Goal: Communication & Community: Connect with others

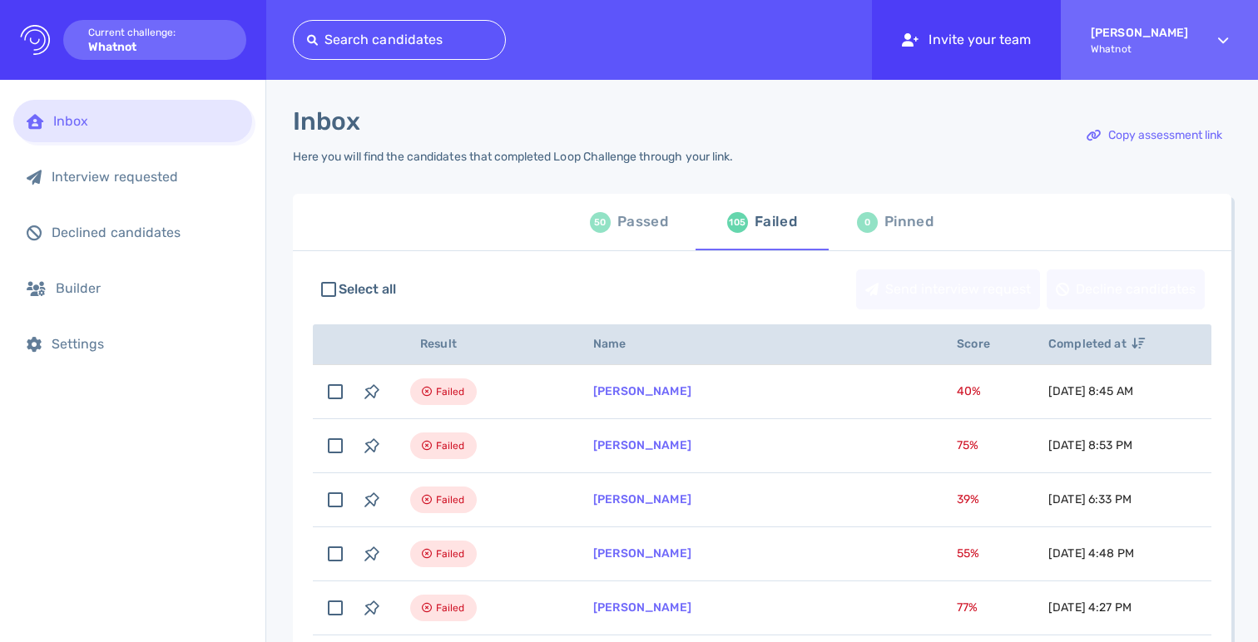
click at [1034, 66] on div "Invite your team" at bounding box center [966, 40] width 189 height 80
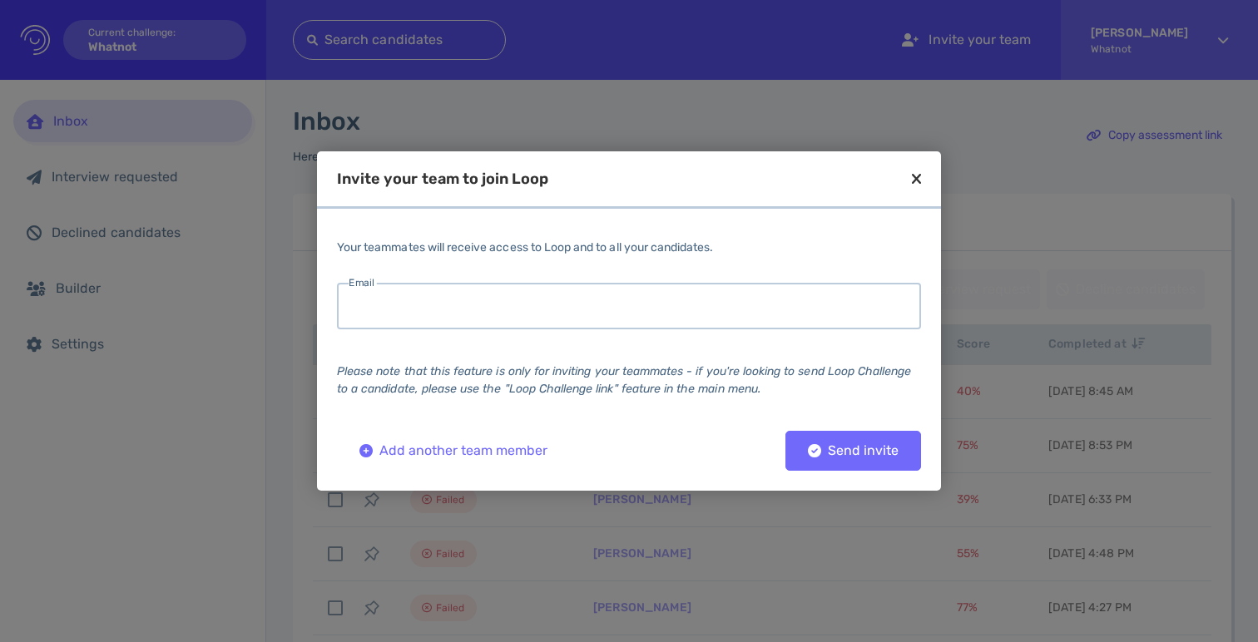
click at [555, 309] on input "email" at bounding box center [629, 306] width 584 height 47
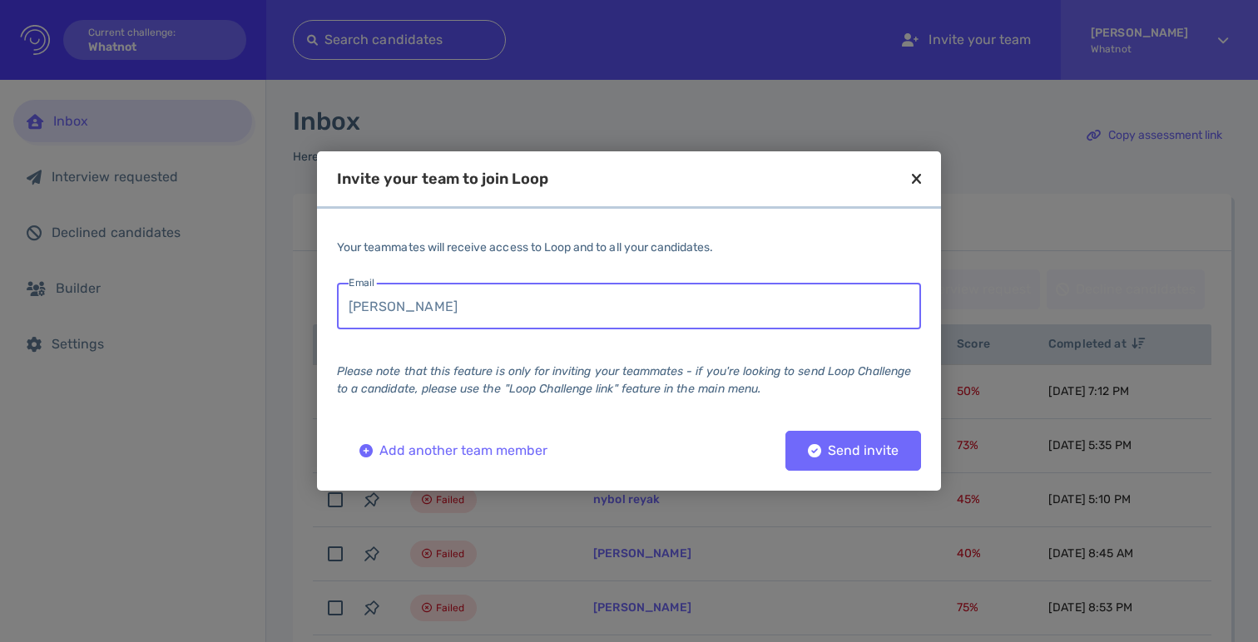
click at [528, 302] on input "[PERSON_NAME]" at bounding box center [629, 306] width 584 height 47
paste input "@whatnot.com"
type input "allan@whatnot.com"
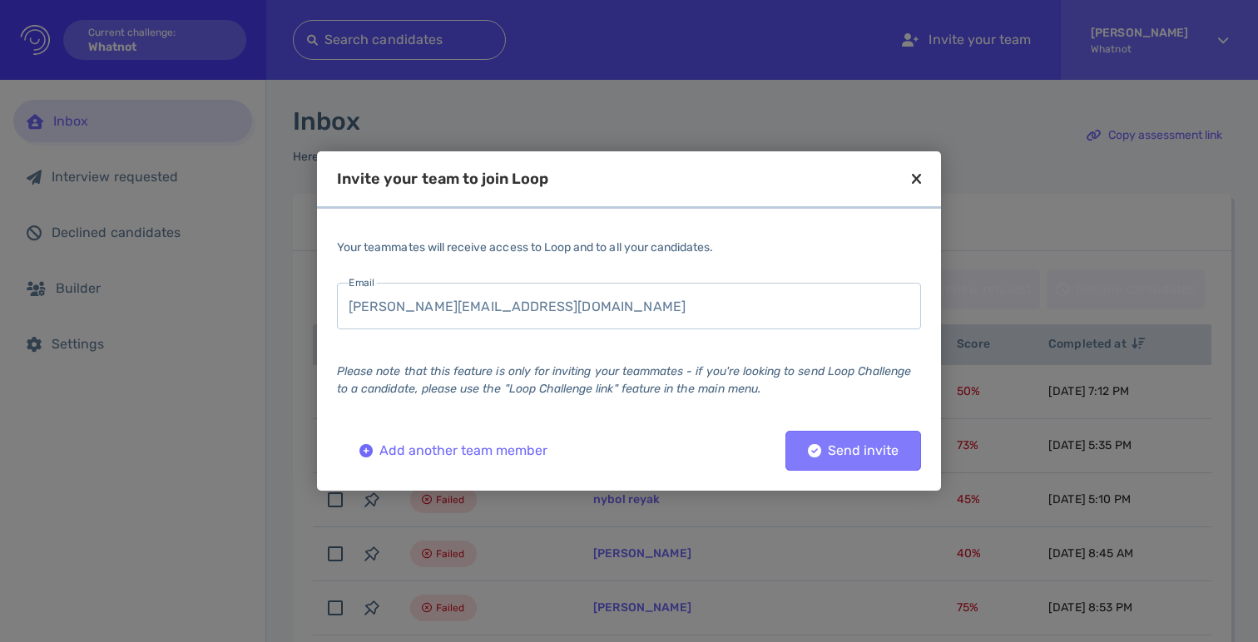
click at [840, 457] on div "Send invite" at bounding box center [853, 451] width 107 height 12
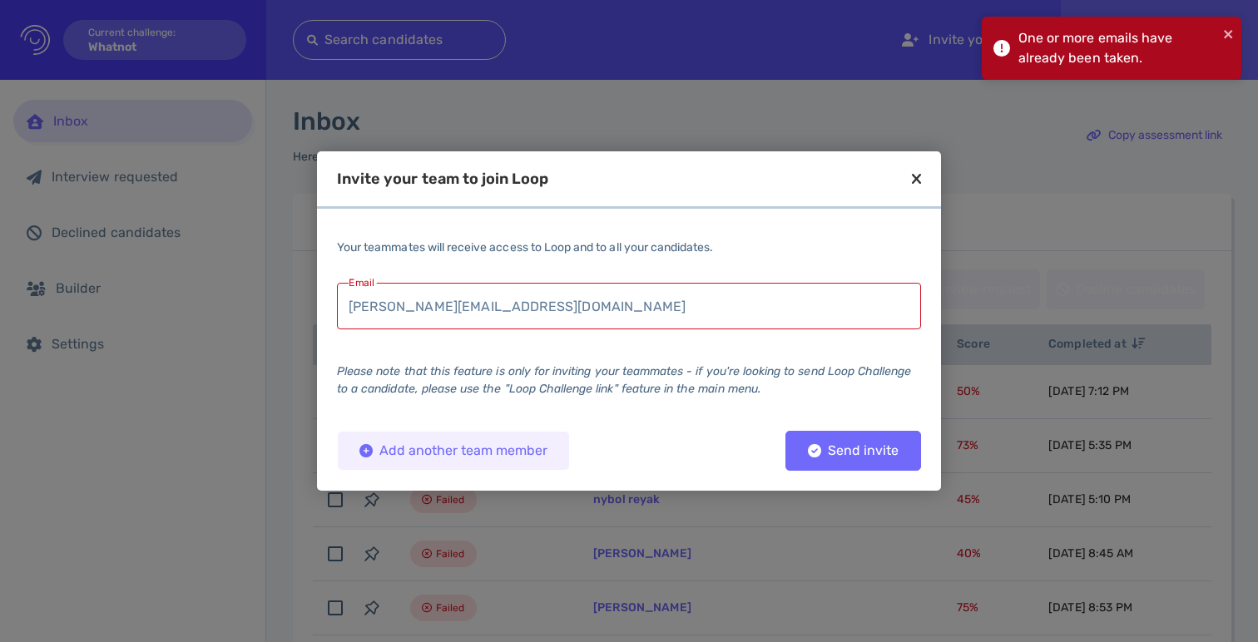
click at [494, 447] on div "Add another team member" at bounding box center [453, 451] width 205 height 12
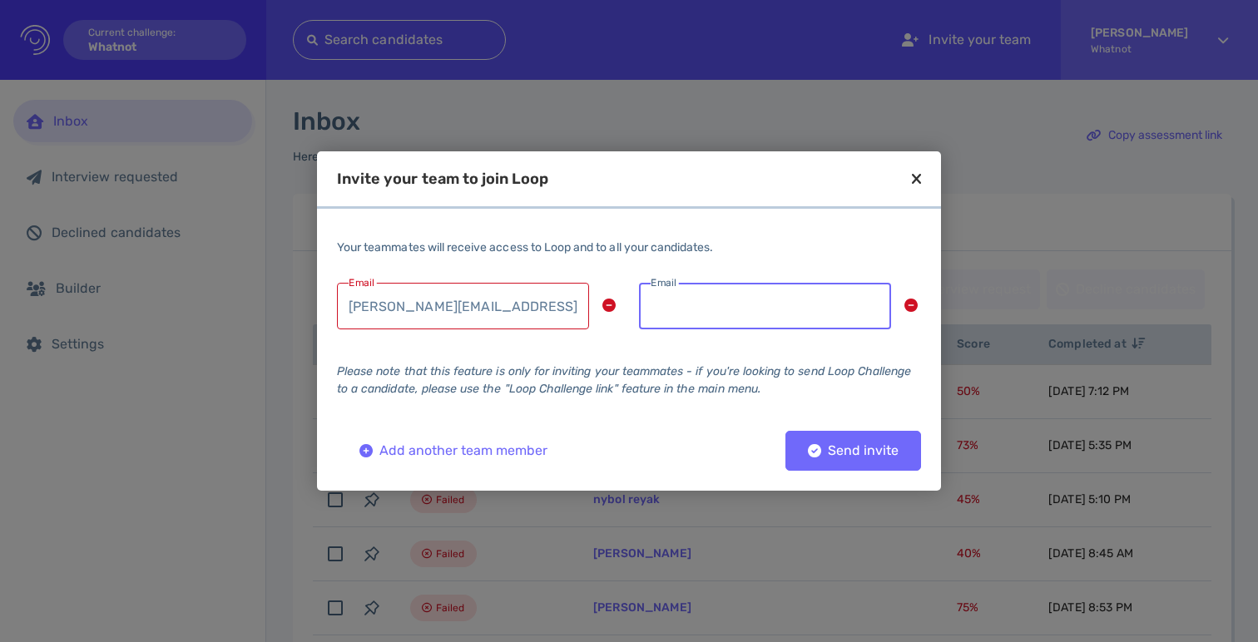
click at [702, 310] on input "email" at bounding box center [765, 306] width 252 height 47
paste input "allan@whatnot.com"
type input "allan@whatnot.com"
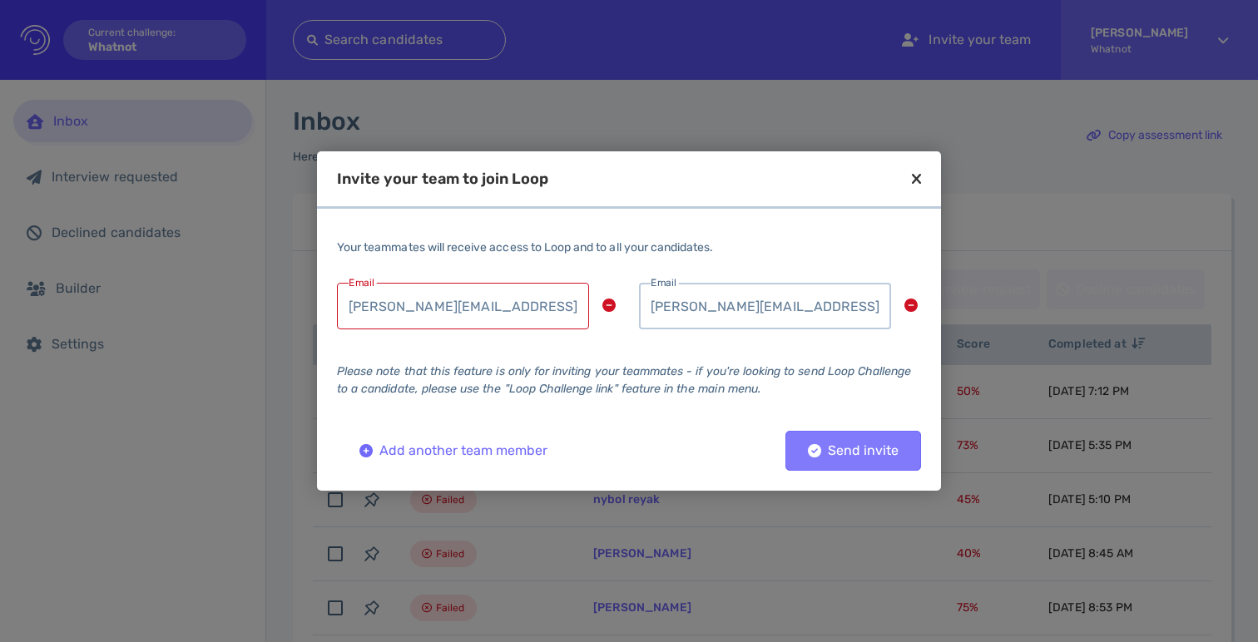
click at [833, 449] on div "Send invite" at bounding box center [853, 451] width 107 height 12
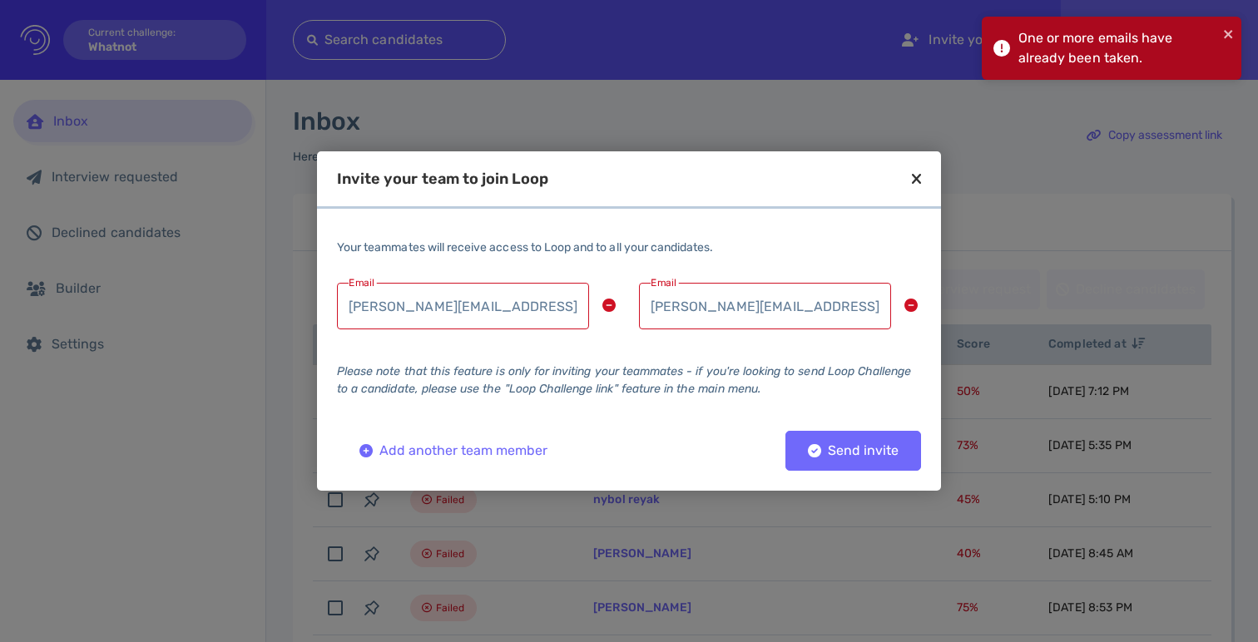
click at [612, 305] on icon at bounding box center [608, 305] width 13 height 13
click at [915, 176] on icon at bounding box center [916, 178] width 9 height 15
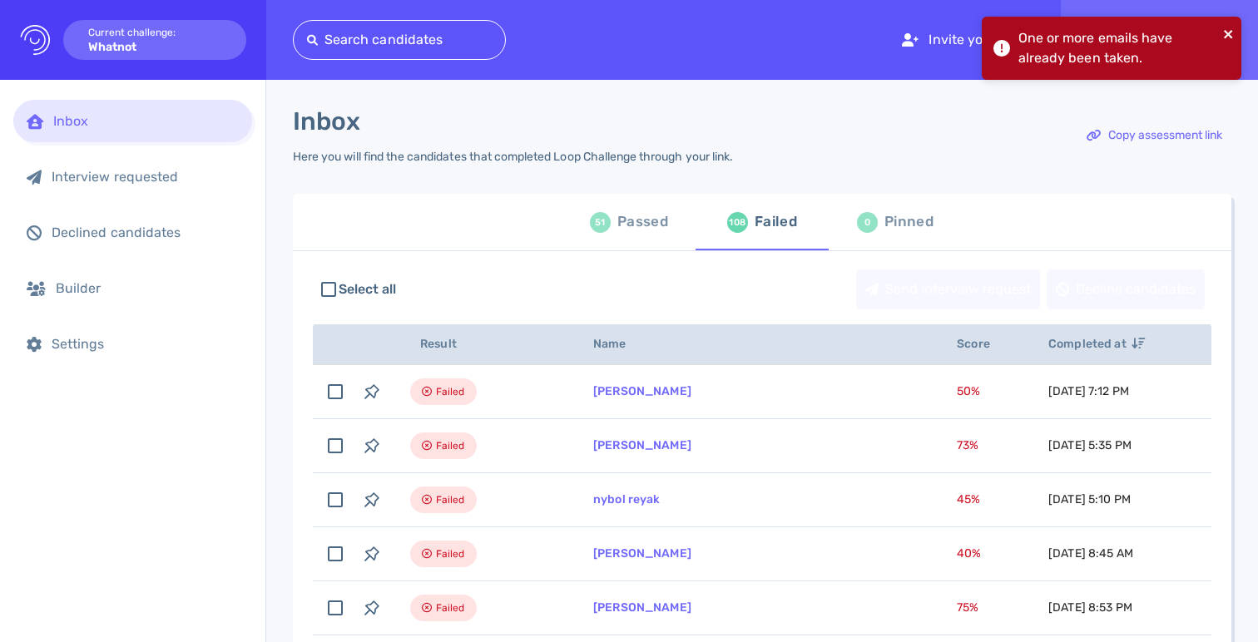
click at [1223, 32] on icon "close" at bounding box center [1229, 33] width 12 height 13
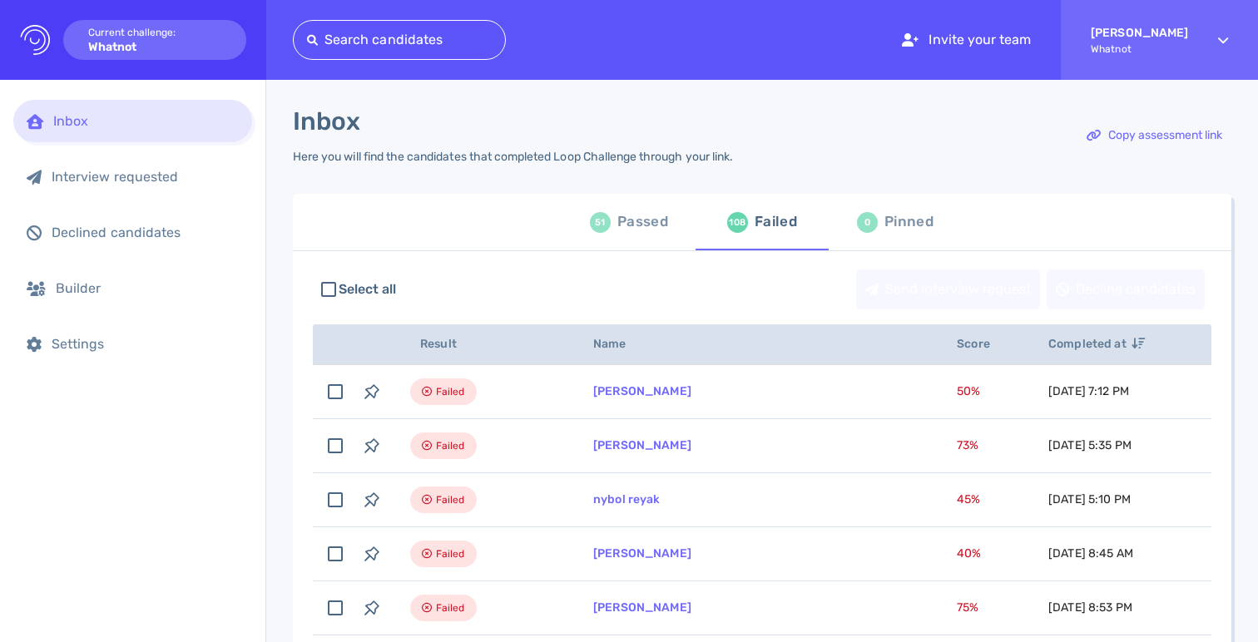
click at [1233, 28] on div "One or more emails have already been taken." at bounding box center [1112, 54] width 266 height 83
click at [91, 284] on div "Builder" at bounding box center [147, 288] width 183 height 16
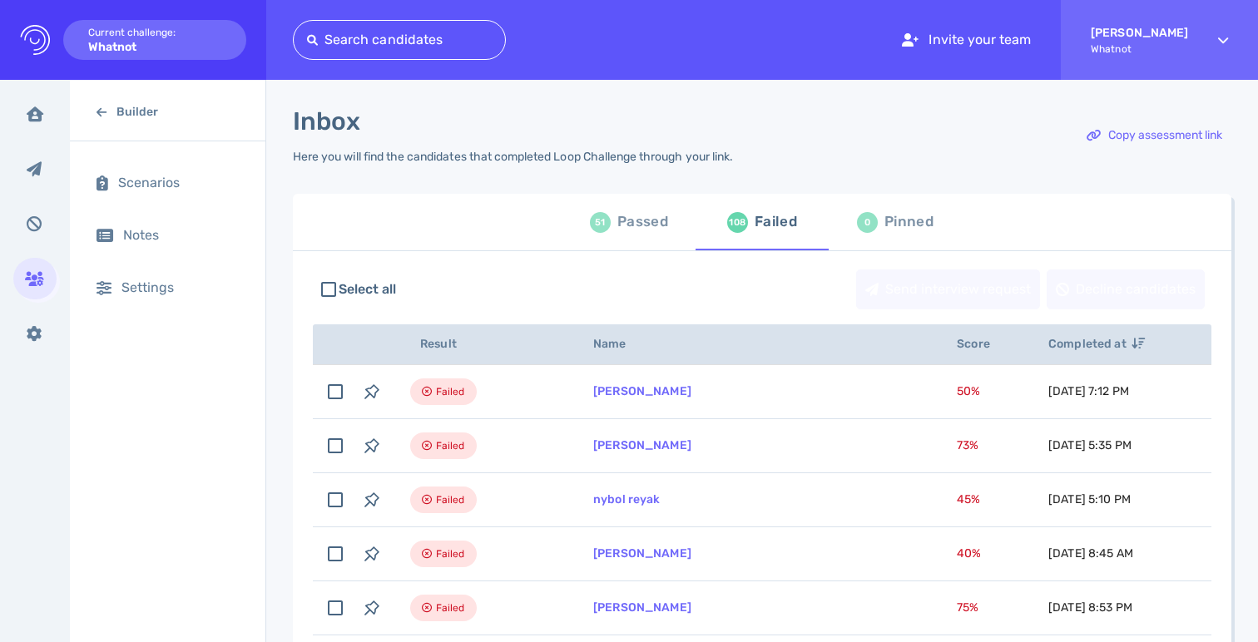
click at [130, 363] on div "Builder Scenarios Notes Settings" at bounding box center [168, 361] width 196 height 563
click at [155, 276] on div "Settings" at bounding box center [167, 287] width 169 height 42
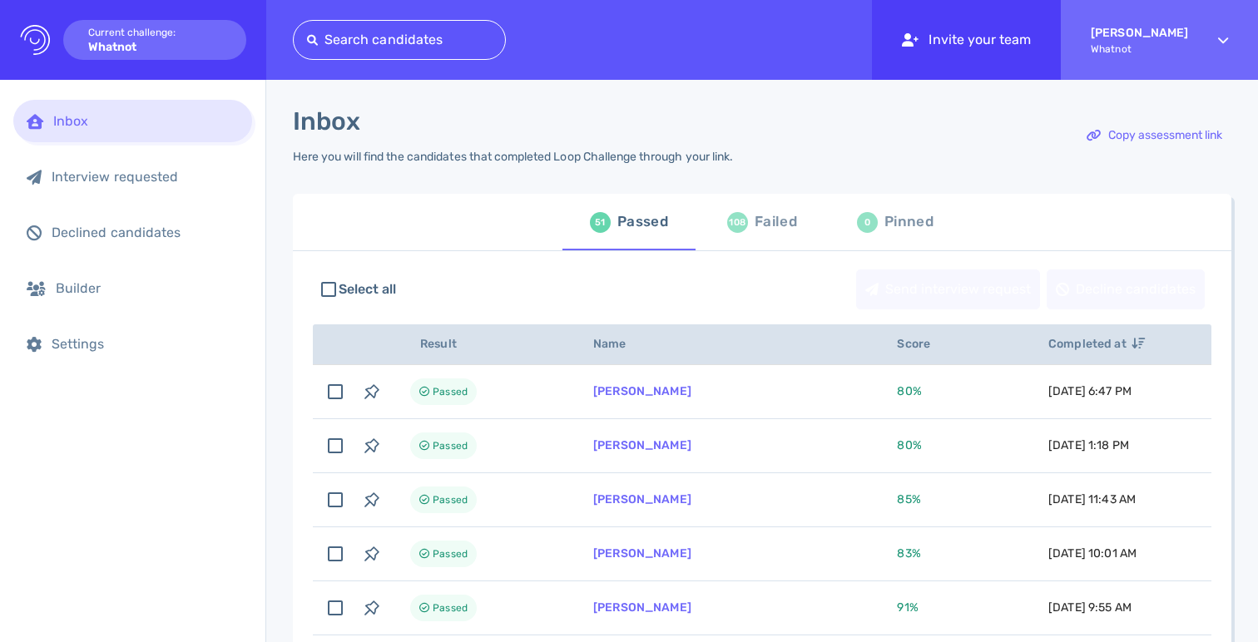
click at [1011, 57] on div "Invite your team" at bounding box center [966, 40] width 189 height 80
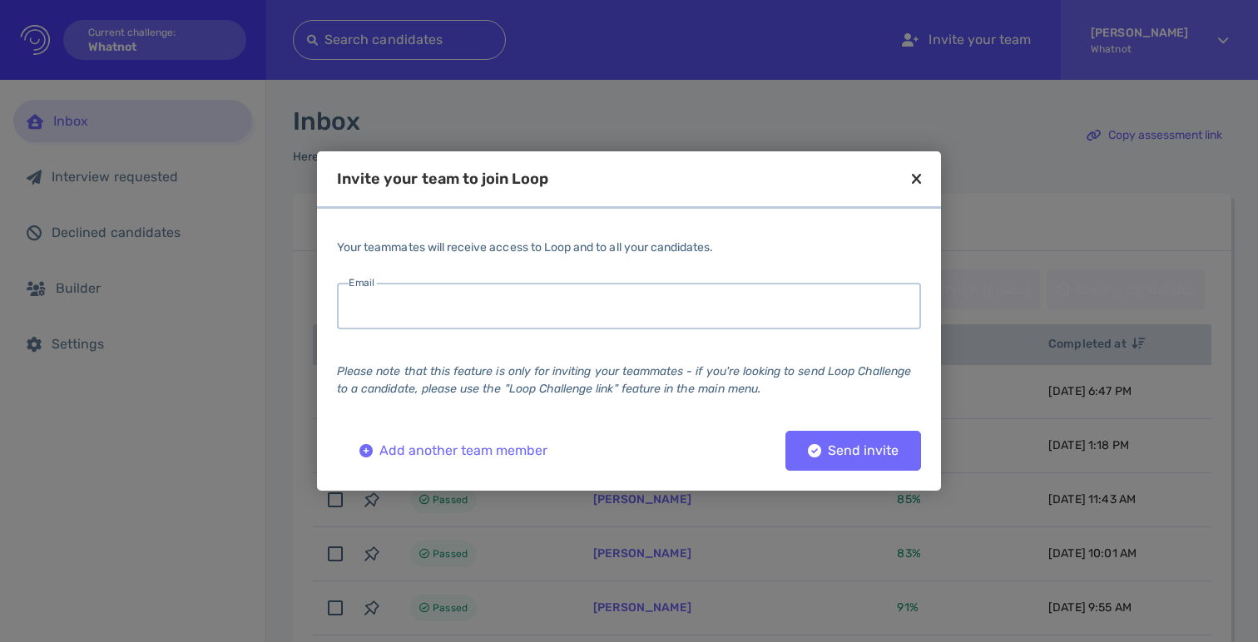
click at [661, 324] on input "email" at bounding box center [629, 306] width 584 height 47
type input "[PERSON_NAME][EMAIL_ADDRESS][DOMAIN_NAME]"
click at [831, 456] on div "Send invite" at bounding box center [853, 451] width 107 height 12
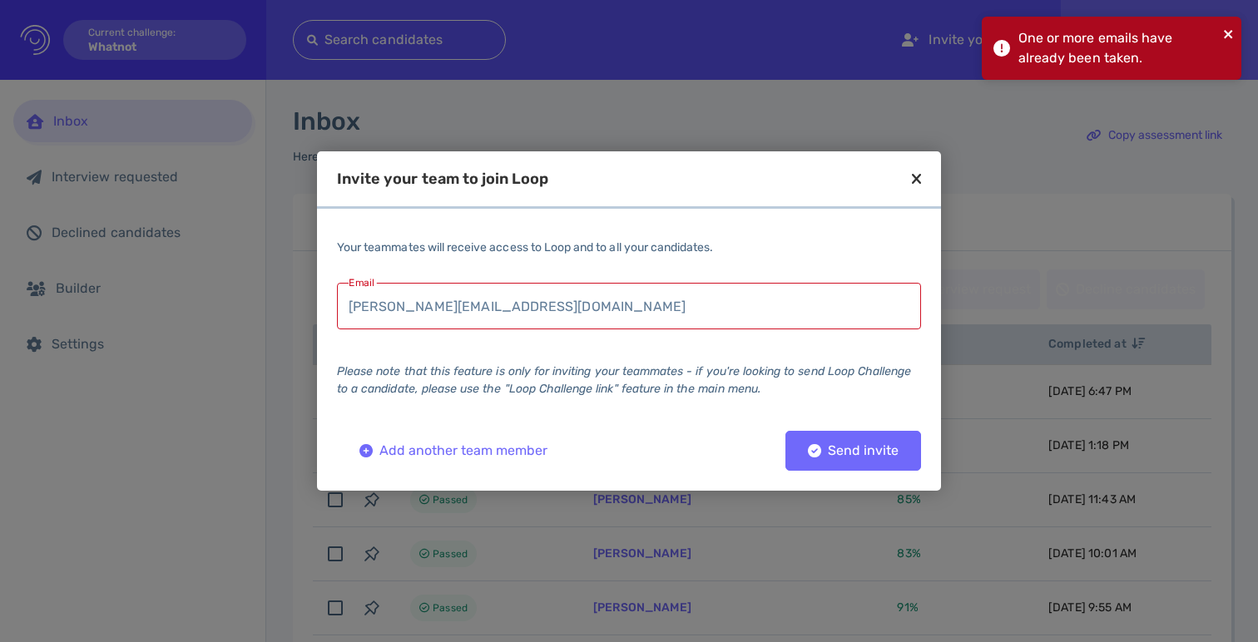
click at [1223, 35] on div "One or more emails have already been taken." at bounding box center [1112, 48] width 260 height 63
click at [1232, 33] on icon "close" at bounding box center [1229, 33] width 12 height 13
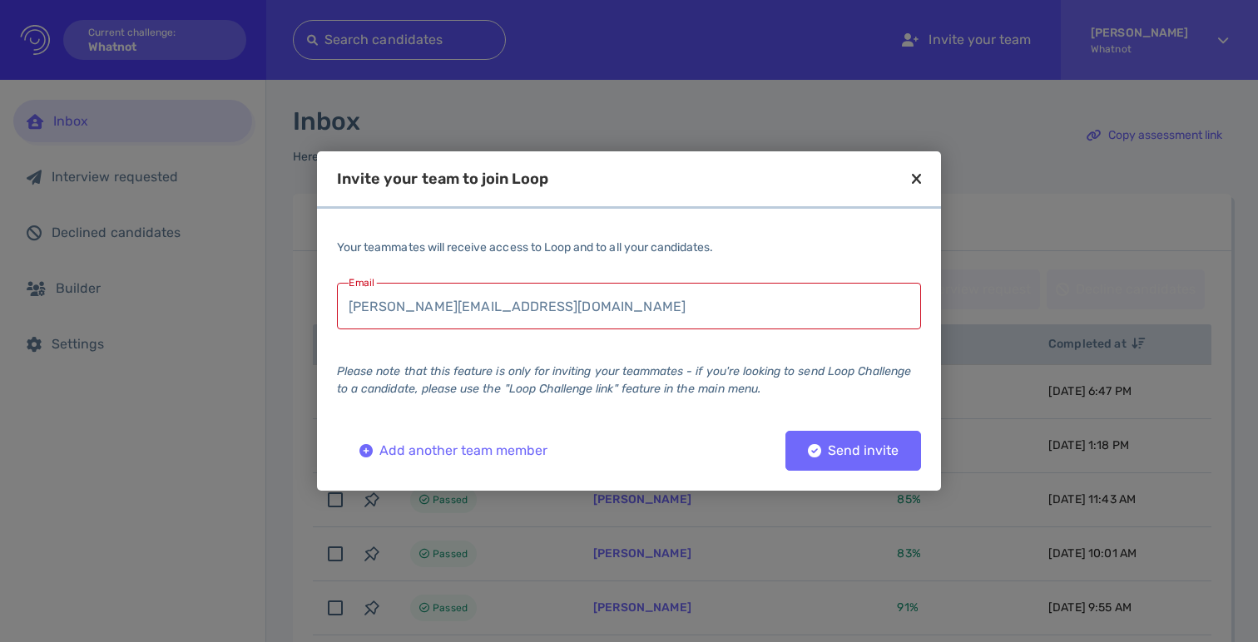
click at [1232, 33] on icon "close" at bounding box center [1229, 33] width 12 height 13
click at [1034, 84] on div at bounding box center [629, 321] width 1258 height 642
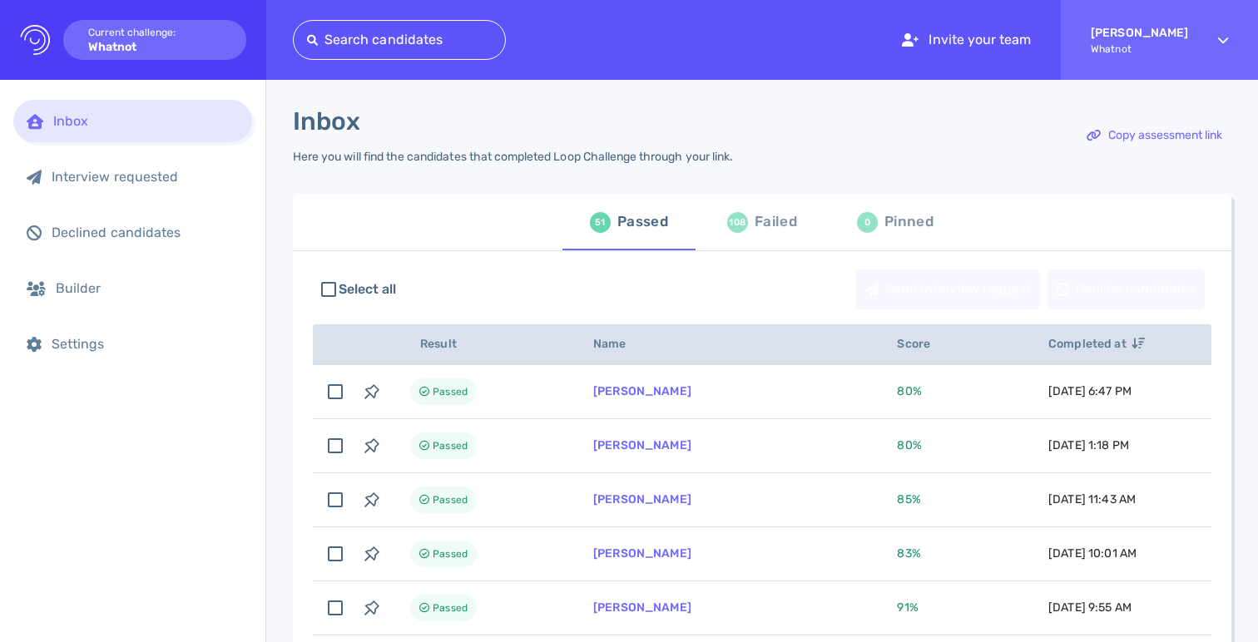
click at [38, 34] on icon "Logo Created with Sketch." at bounding box center [35, 40] width 30 height 30
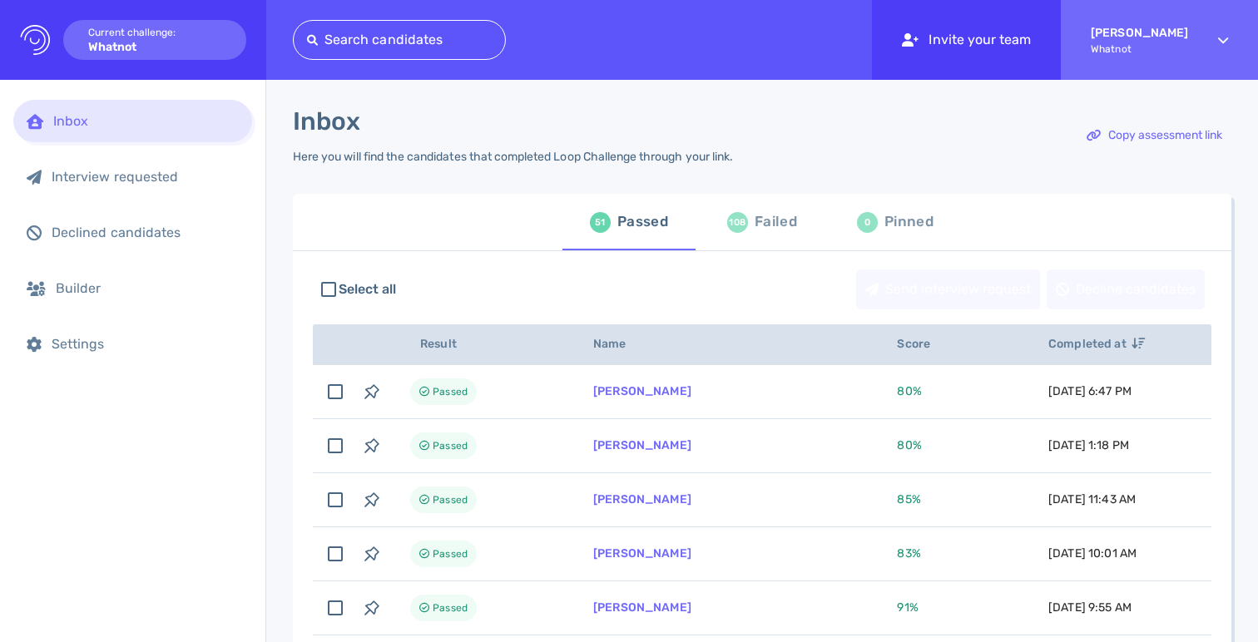
click at [1021, 35] on div "Invite your team" at bounding box center [966, 40] width 189 height 80
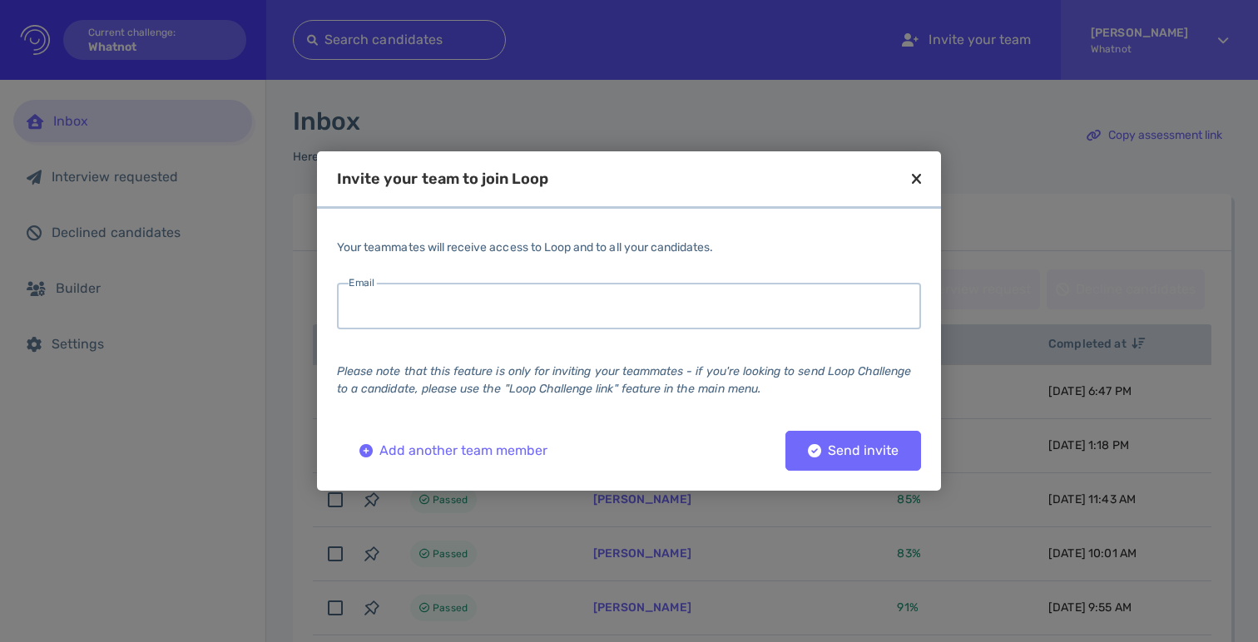
click at [652, 294] on input "email" at bounding box center [629, 306] width 584 height 47
click at [546, 300] on input "francis@whatnot.com" at bounding box center [629, 306] width 584 height 47
type input "allan@whatnot.com"
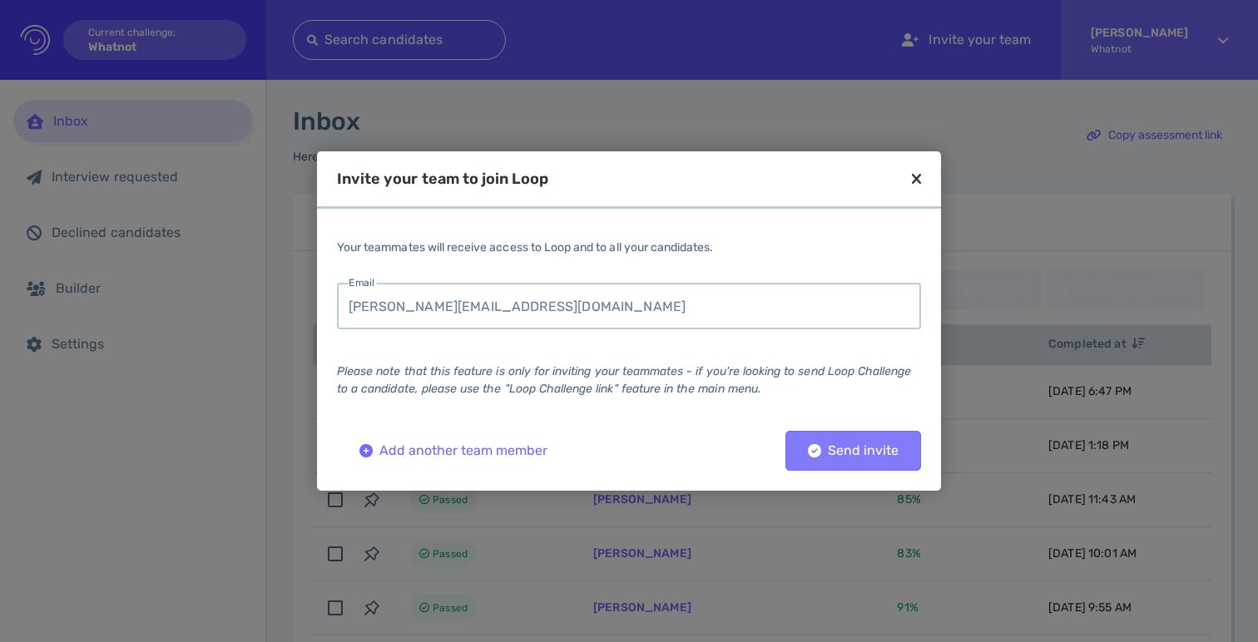
click at [857, 453] on div "Send invite" at bounding box center [853, 451] width 107 height 12
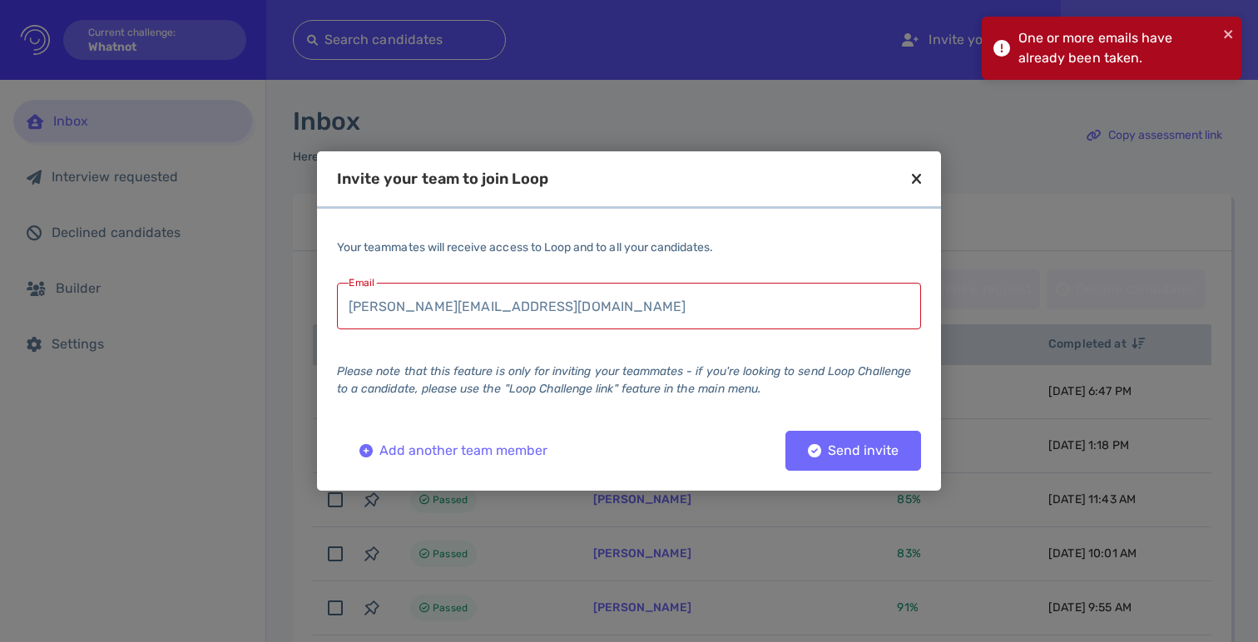
click at [1078, 55] on div "One or more emails have already been taken." at bounding box center [1119, 48] width 200 height 40
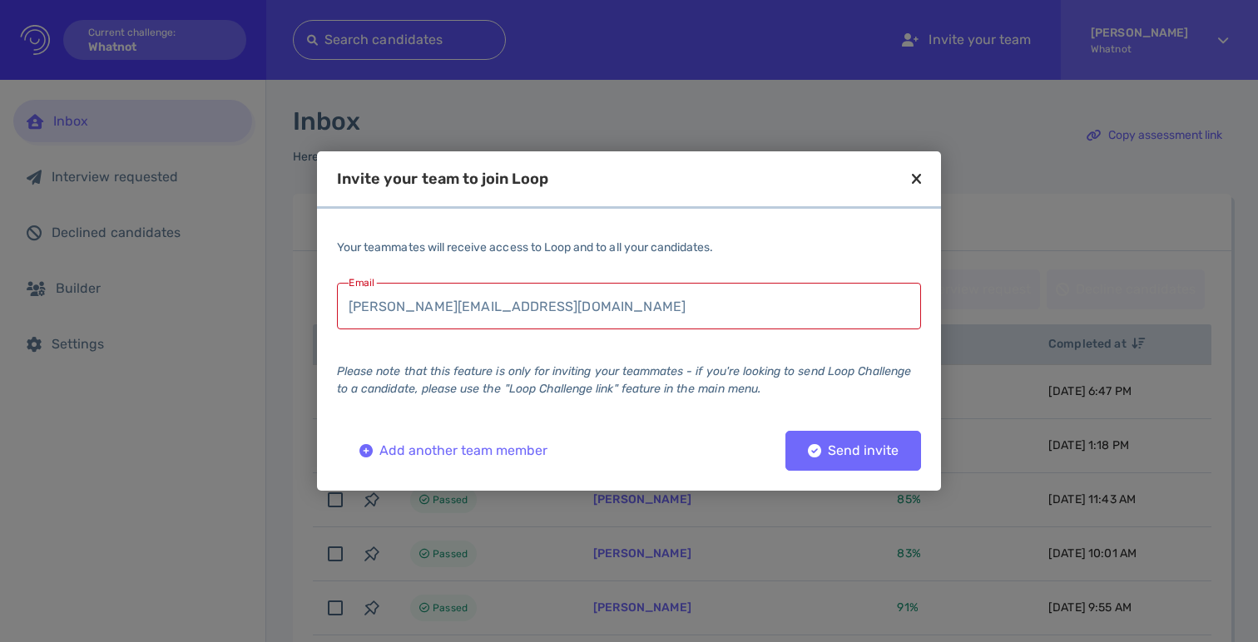
click at [1223, 35] on body "Logo Created with Sketch. Current challenge: Whatnot Search candidates Invite y…" at bounding box center [629, 321] width 1258 height 642
click at [590, 162] on div "Invite your team to join Loop Your teammates will receive access to Loop and to…" at bounding box center [629, 321] width 624 height 340
click at [587, 107] on div at bounding box center [629, 321] width 1258 height 642
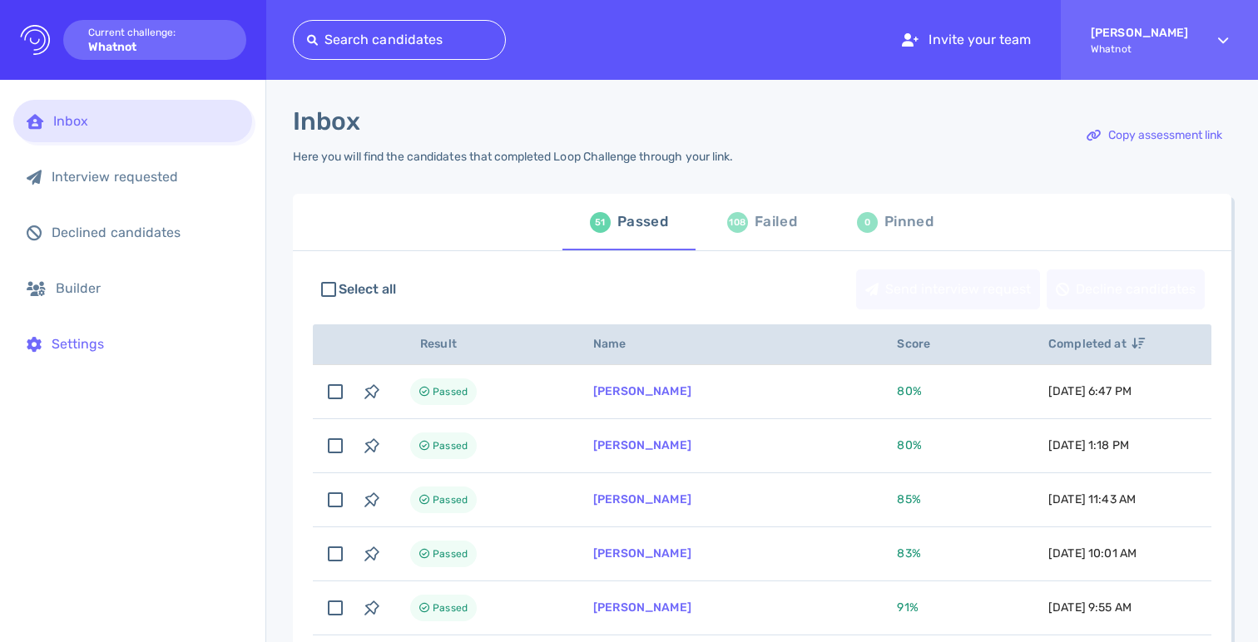
click at [77, 347] on div "Settings" at bounding box center [145, 344] width 187 height 16
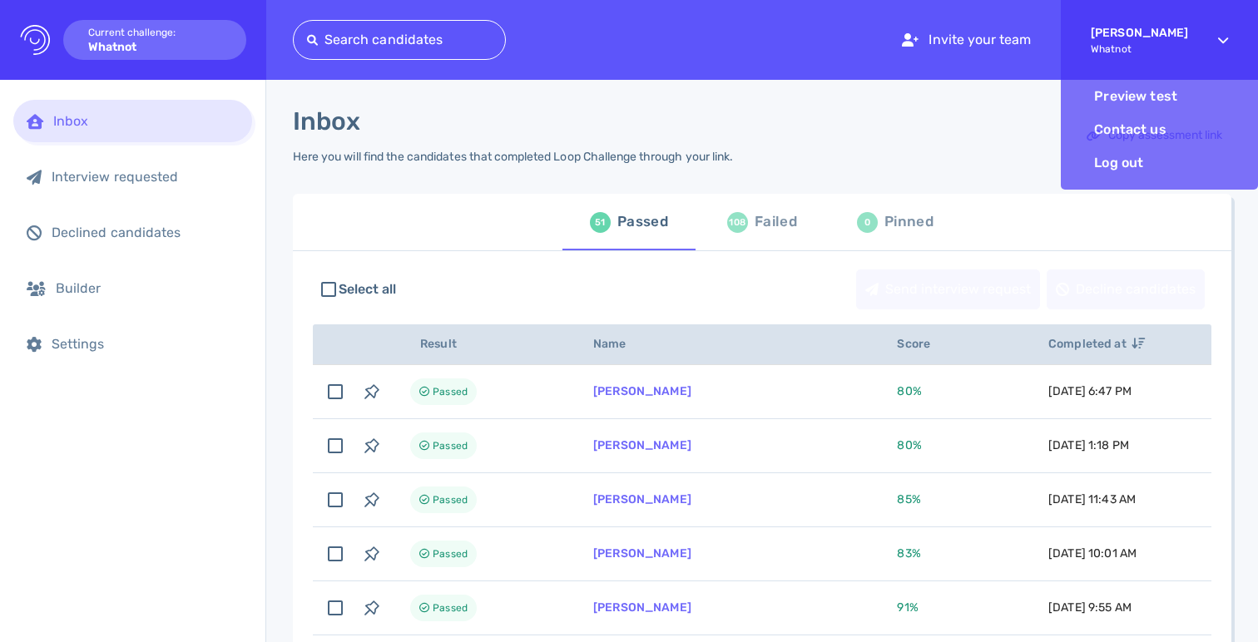
click at [1182, 40] on div "Francis Garcia Whatnot" at bounding box center [1139, 40] width 97 height 58
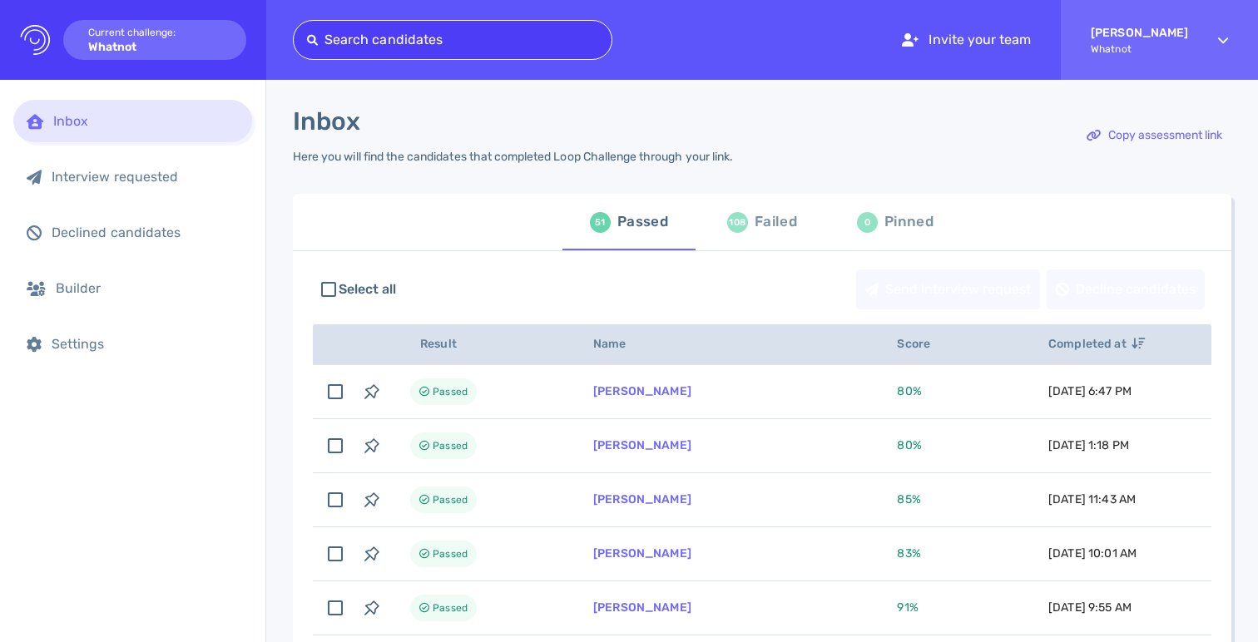
click at [443, 27] on div "Search candidates" at bounding box center [453, 40] width 318 height 27
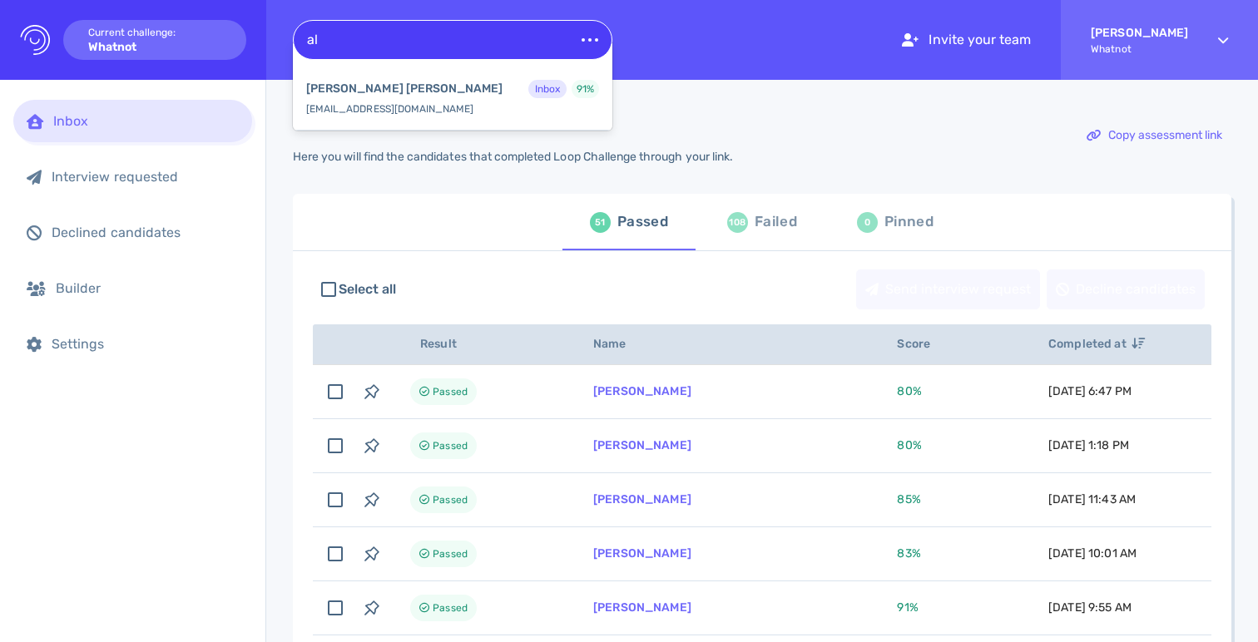
type input "a"
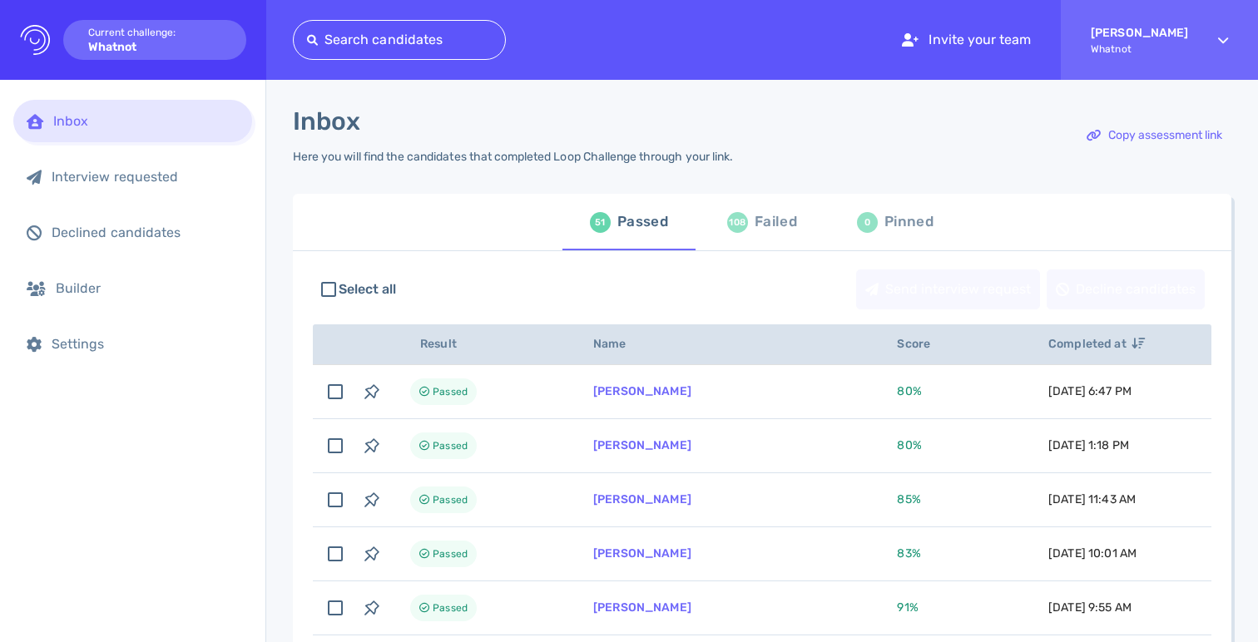
click at [943, 161] on div "Inbox Here you will find the candidates that completed Loop Challenge through y…" at bounding box center [762, 145] width 939 height 77
